Goal: Task Accomplishment & Management: Manage account settings

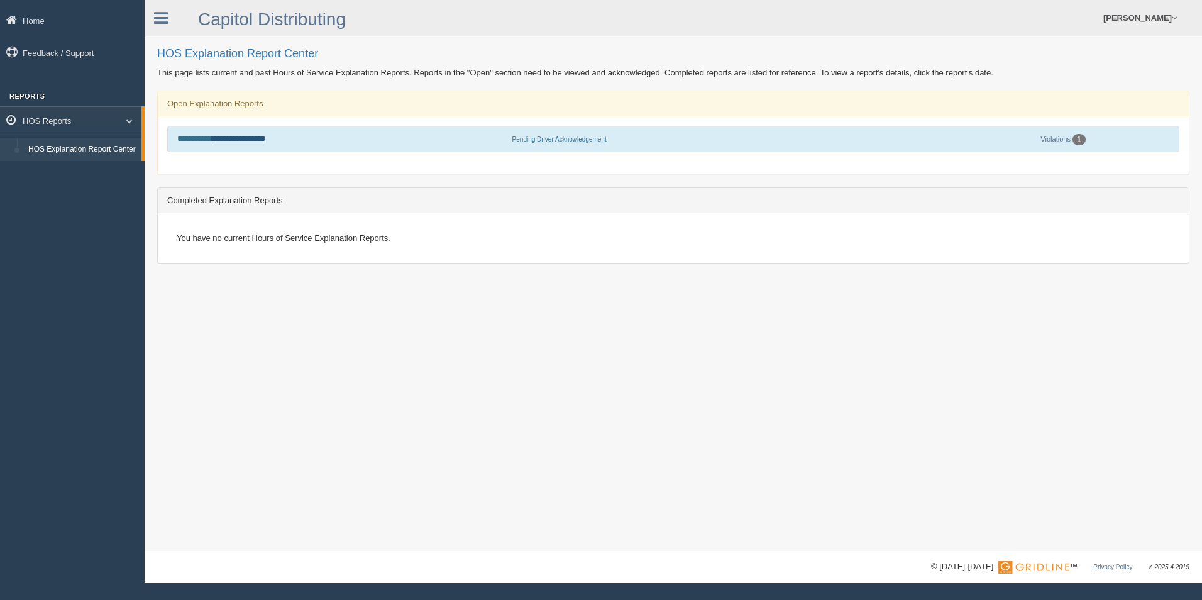
click at [255, 137] on link "**********" at bounding box center [238, 139] width 53 height 8
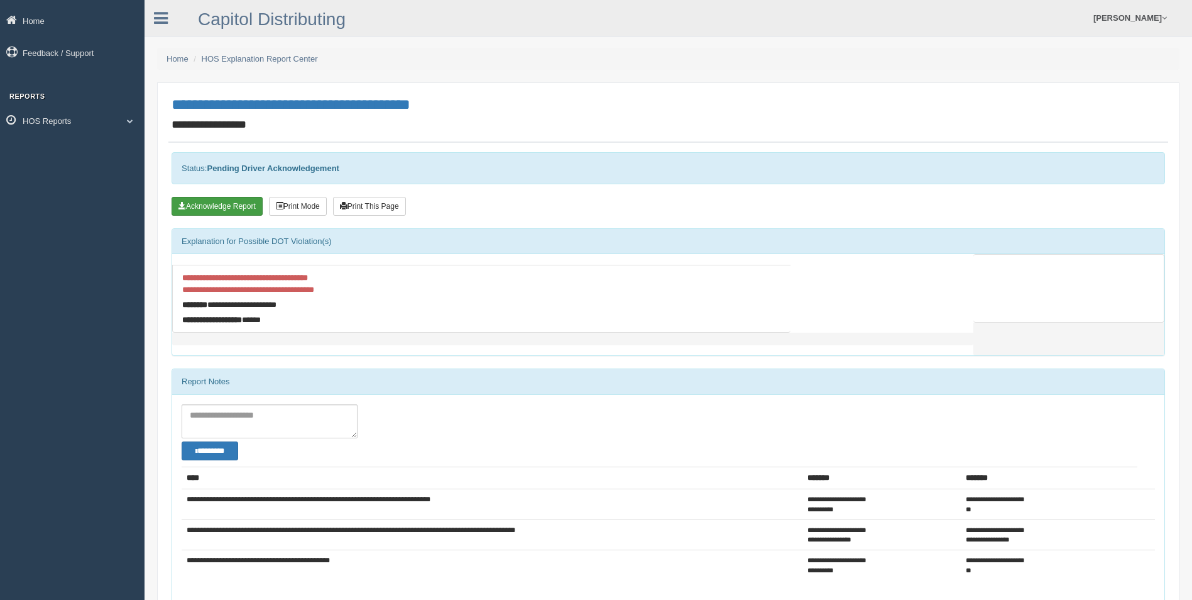
click at [243, 216] on button "Acknowledge Report" at bounding box center [217, 206] width 91 height 19
